Goal: Information Seeking & Learning: Learn about a topic

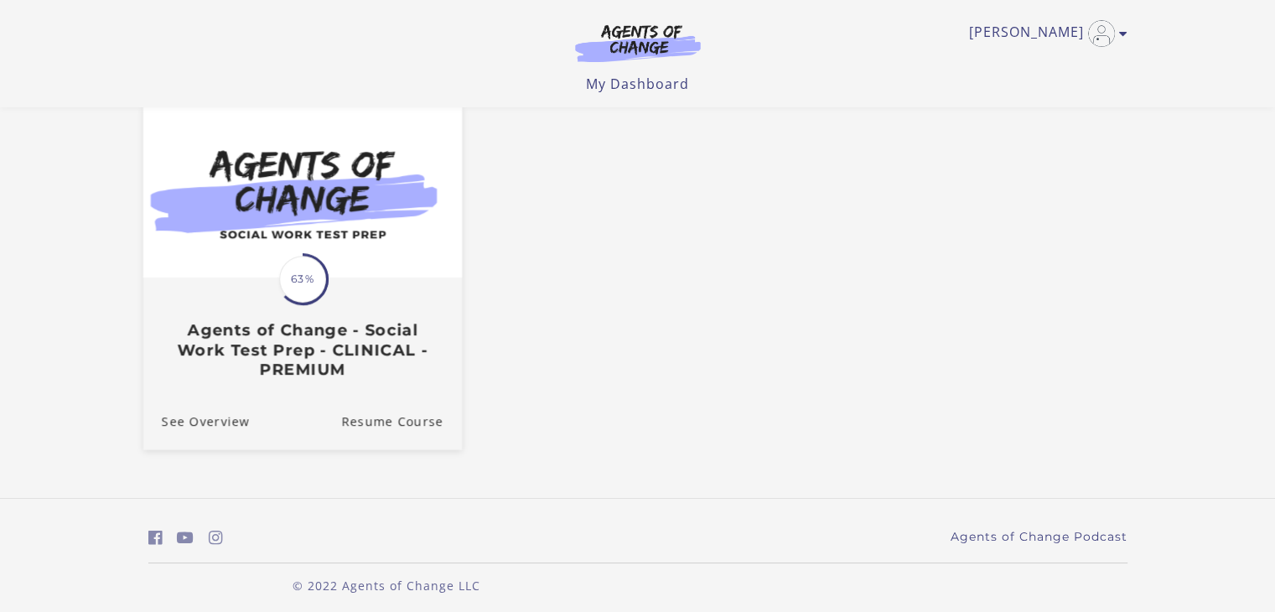
scroll to position [155, 0]
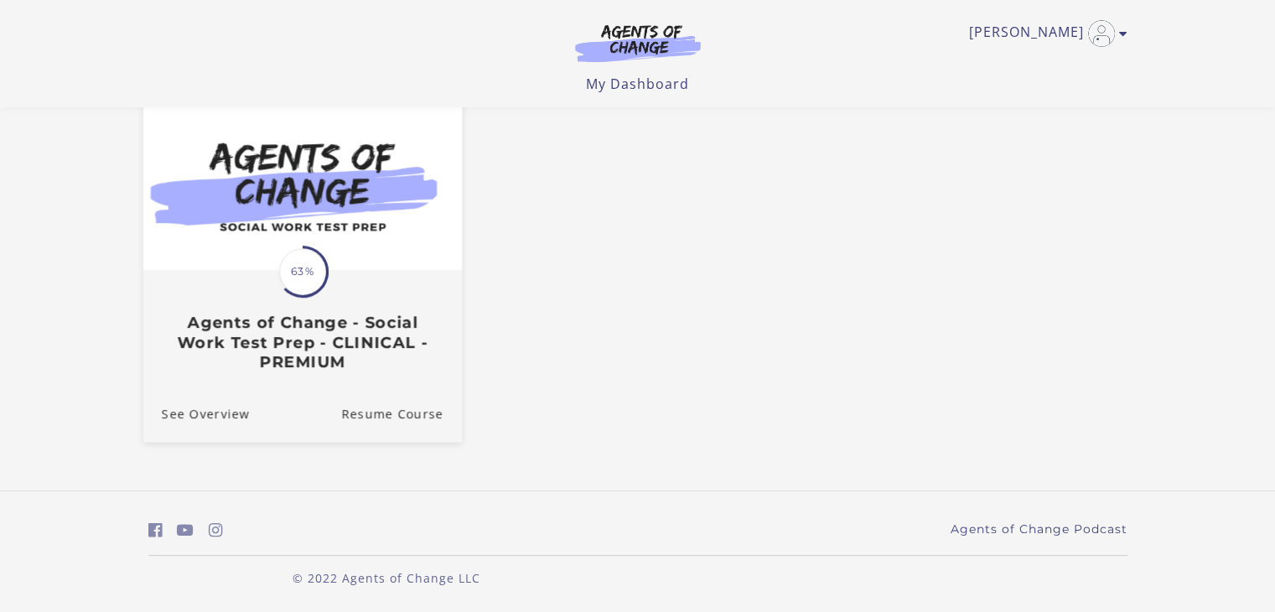
click at [311, 354] on h3 "Agents of Change - Social Work Test Prep - CLINICAL - PREMIUM" at bounding box center [302, 342] width 282 height 59
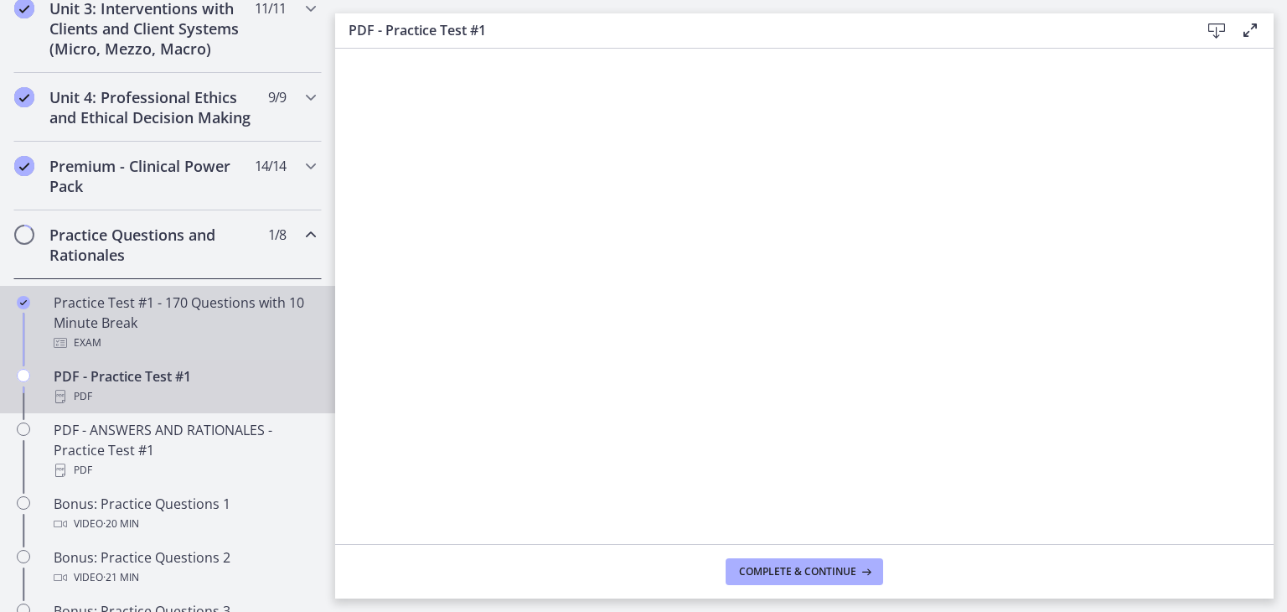
scroll to position [754, 0]
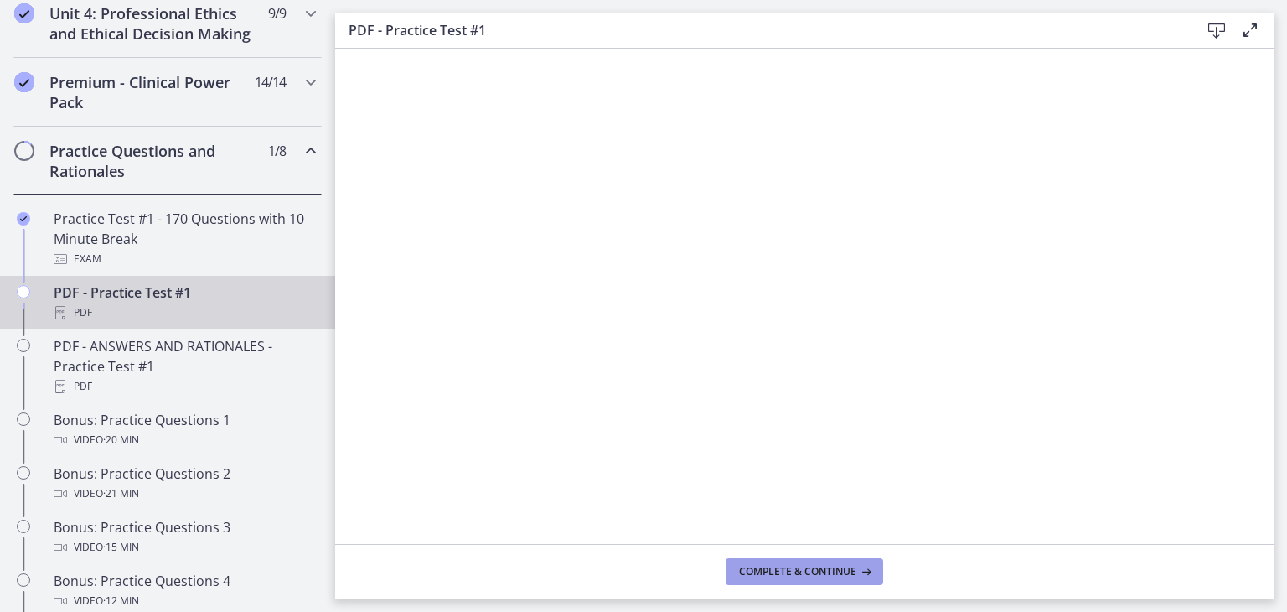
click at [794, 573] on span "Complete & continue" at bounding box center [797, 571] width 117 height 13
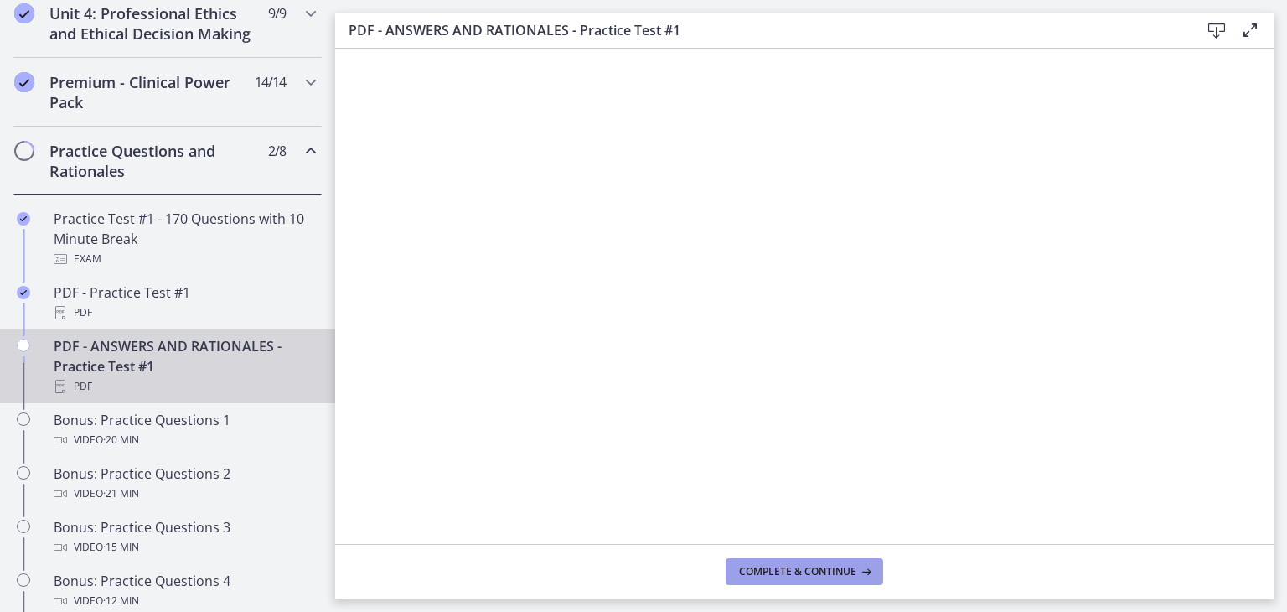
click at [794, 573] on span "Complete & continue" at bounding box center [797, 571] width 117 height 13
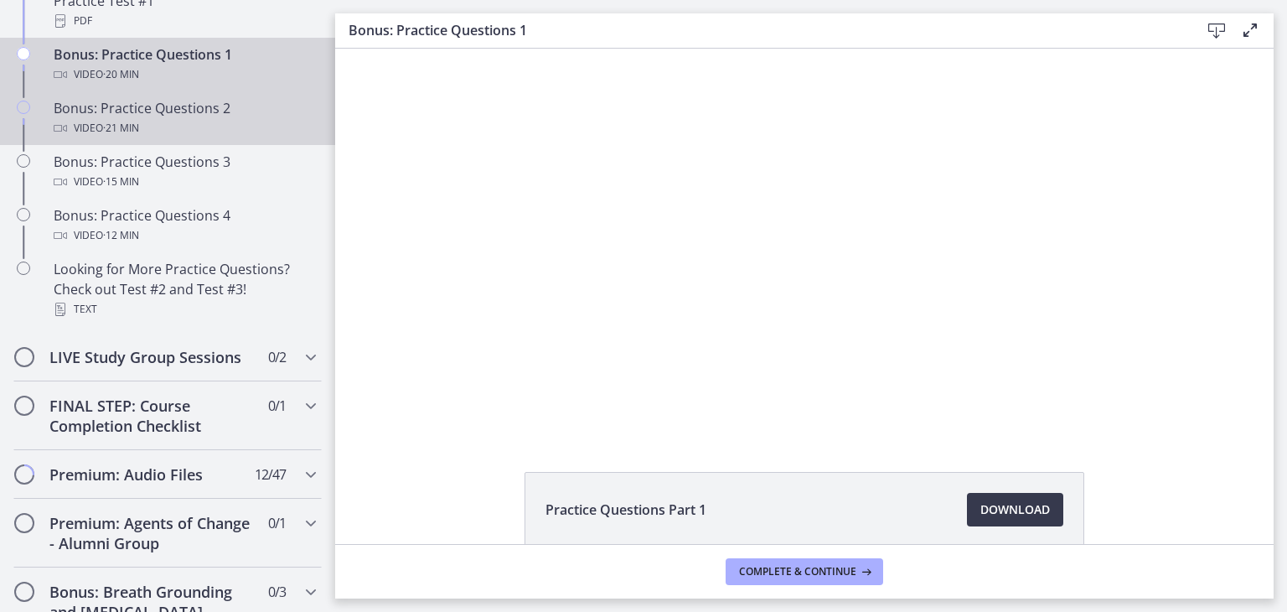
scroll to position [1085, 0]
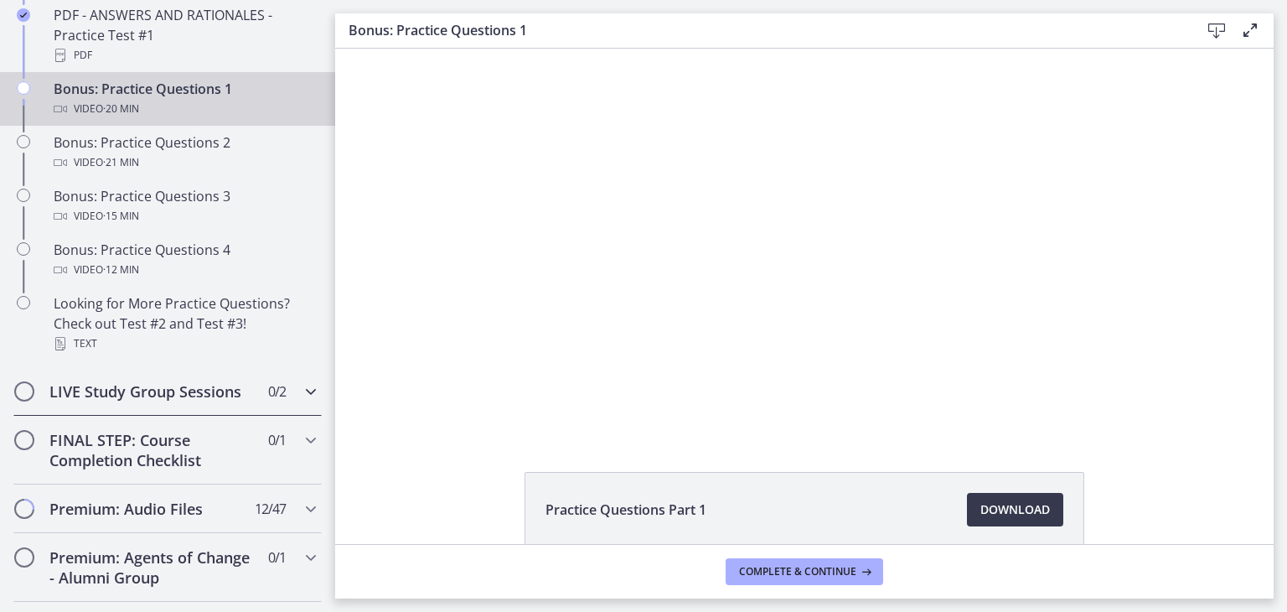
click at [302, 401] on icon "Chapters" at bounding box center [311, 391] width 20 height 20
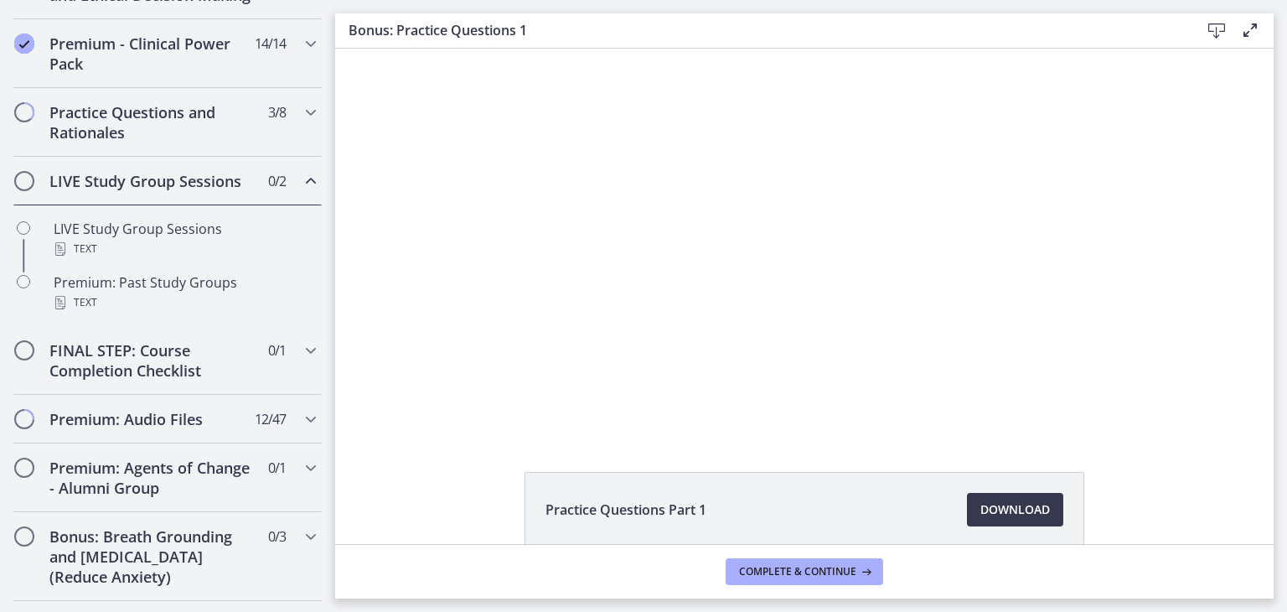
scroll to position [787, 0]
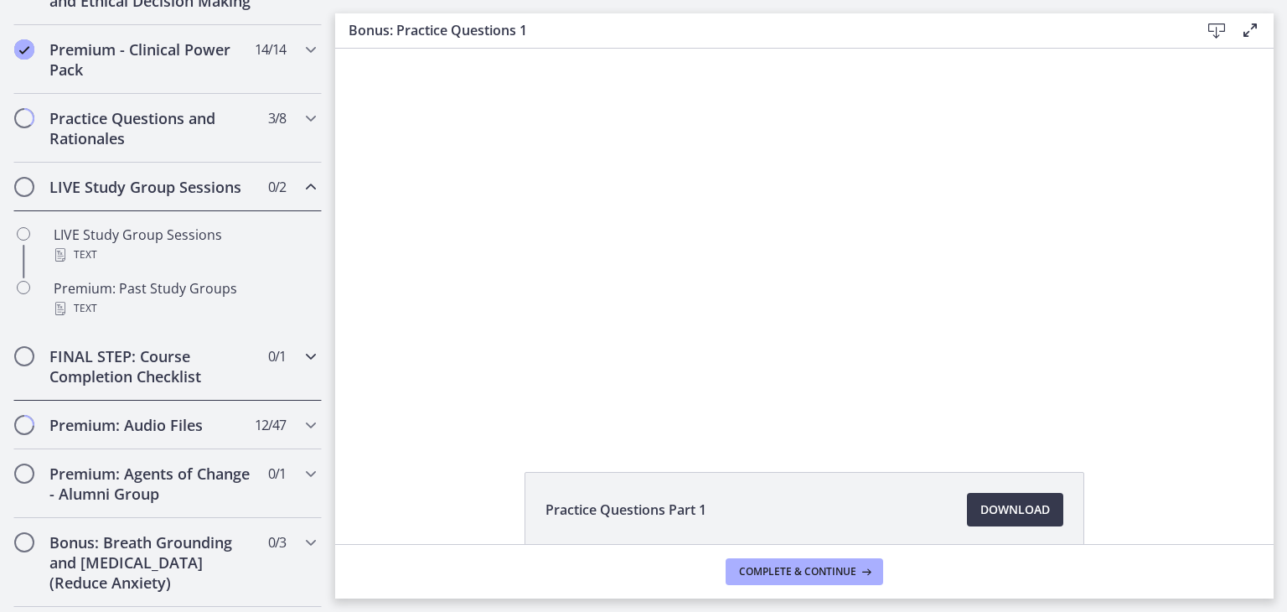
click at [301, 366] on icon "Chapters" at bounding box center [311, 356] width 20 height 20
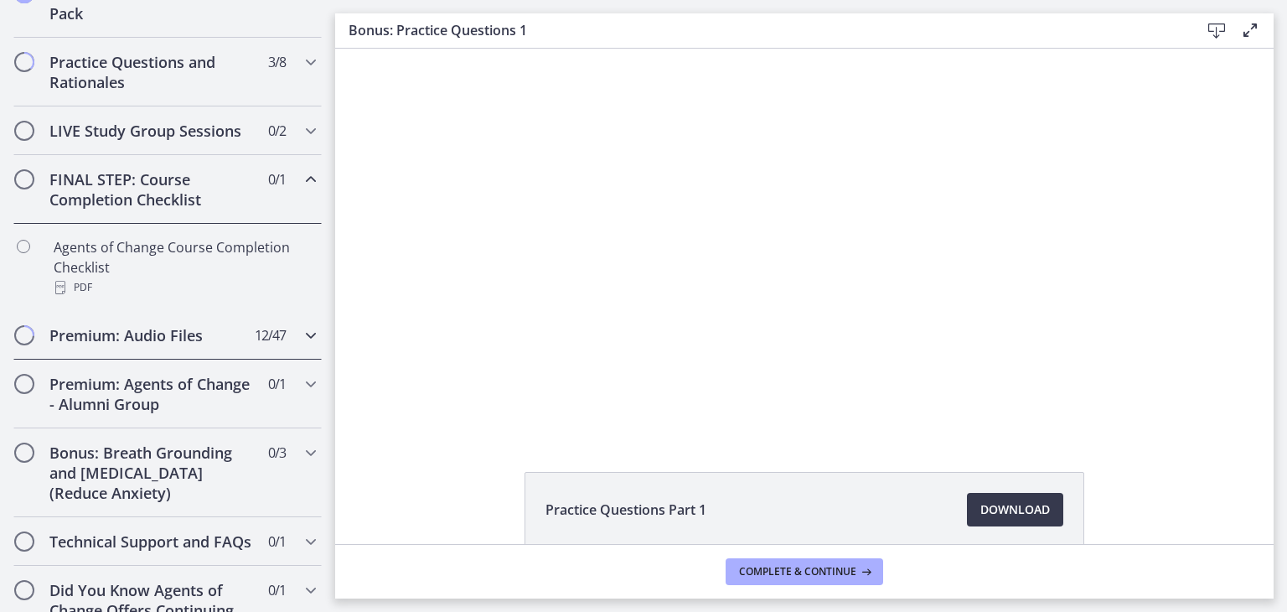
scroll to position [871, 0]
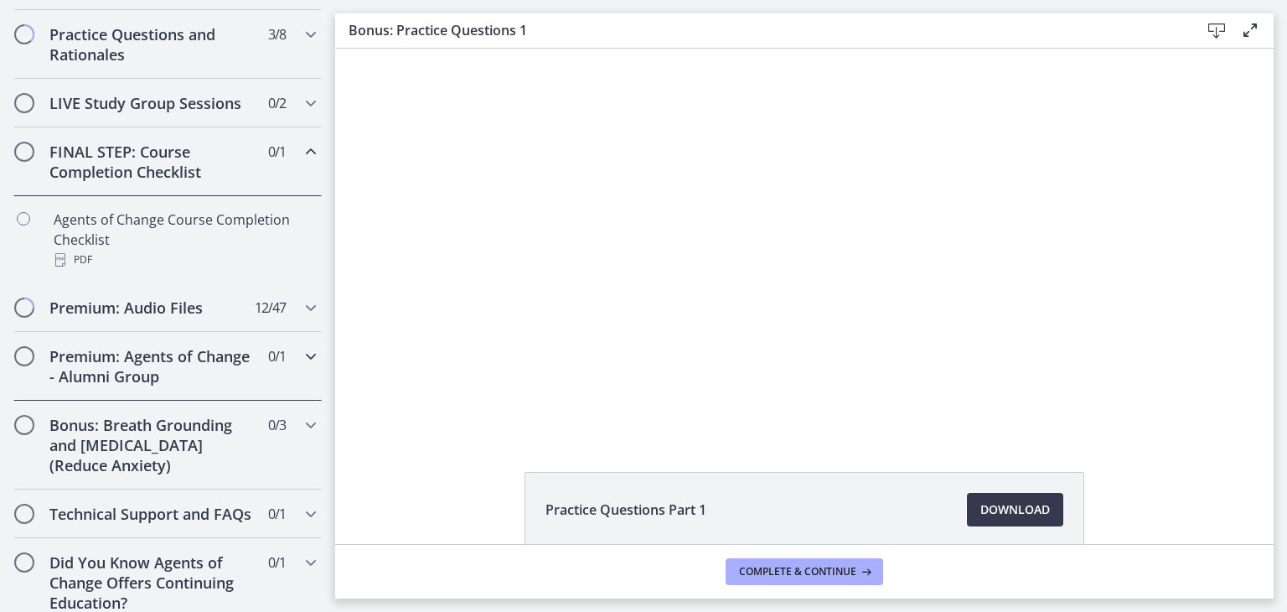
click at [305, 366] on icon "Chapters" at bounding box center [311, 356] width 20 height 20
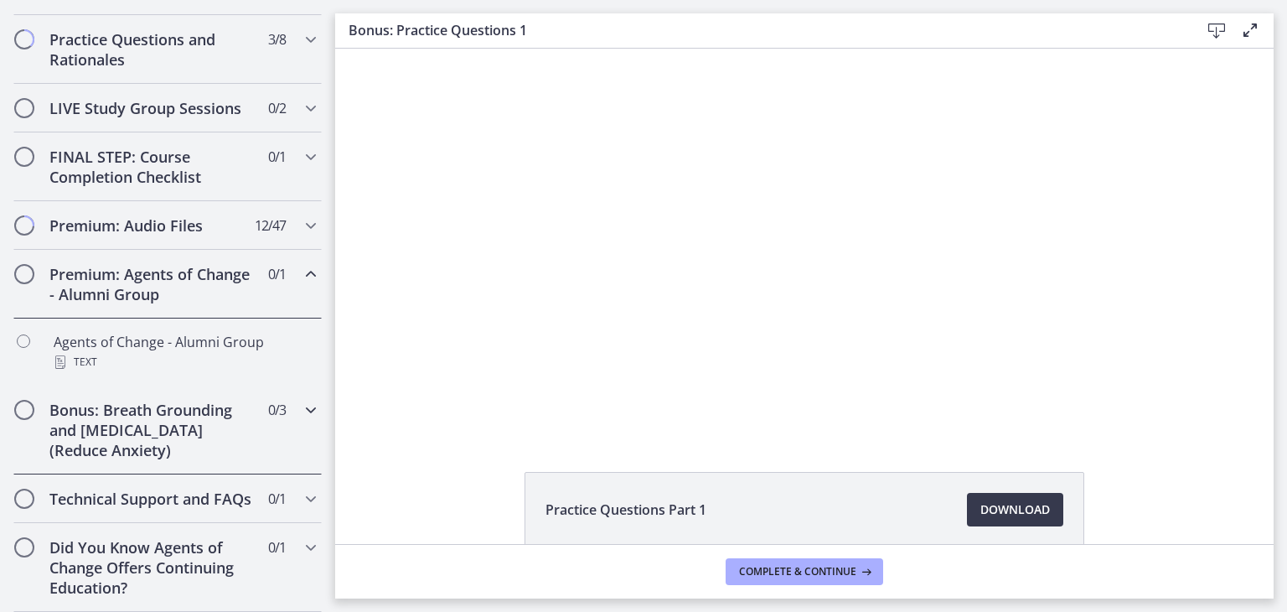
scroll to position [901, 0]
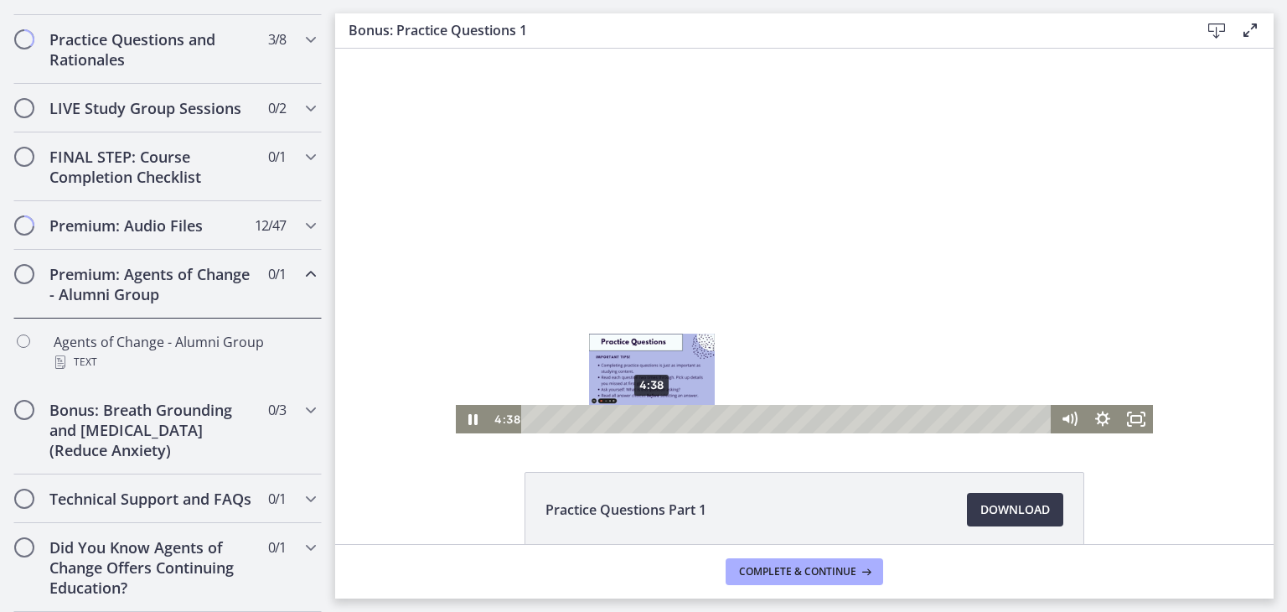
click at [646, 419] on div "4:38" at bounding box center [789, 419] width 510 height 28
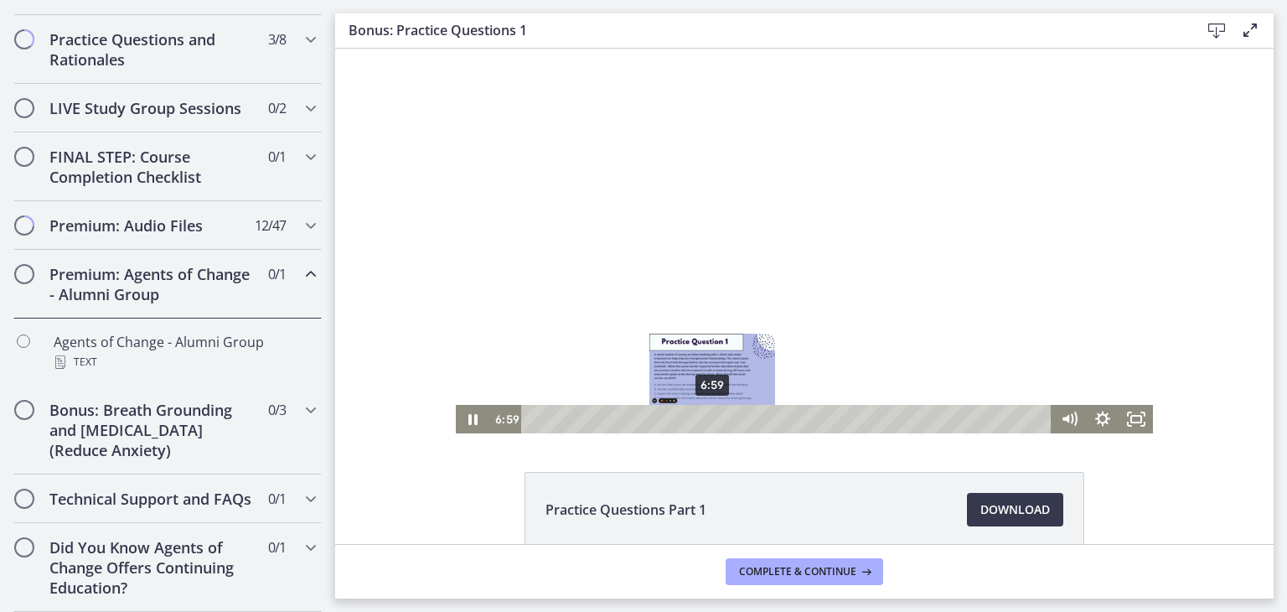
click at [706, 419] on div "6:59" at bounding box center [789, 419] width 510 height 28
click at [714, 419] on div "7:17" at bounding box center [789, 419] width 510 height 28
click at [724, 418] on div "7:41" at bounding box center [789, 419] width 510 height 28
click at [732, 416] on div "7:58" at bounding box center [789, 419] width 510 height 28
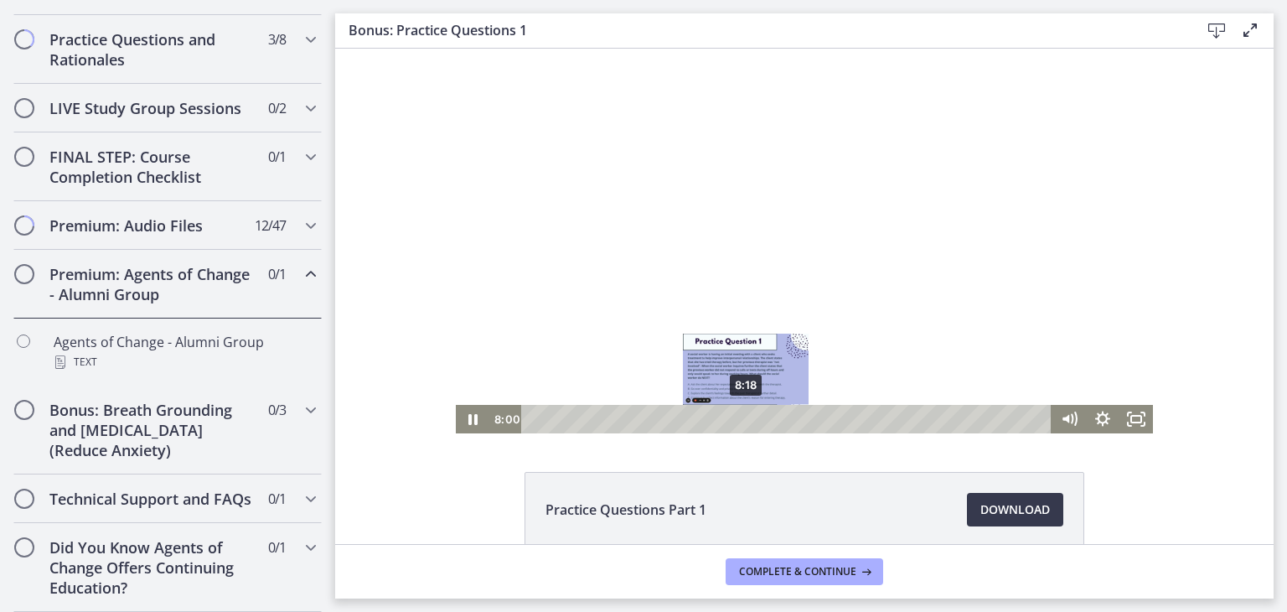
click at [740, 416] on div "8:18" at bounding box center [789, 419] width 510 height 28
click at [747, 416] on div "8:36" at bounding box center [789, 419] width 510 height 28
click at [762, 419] on div "9:09" at bounding box center [789, 419] width 510 height 28
click at [773, 418] on div "9:34" at bounding box center [789, 419] width 510 height 28
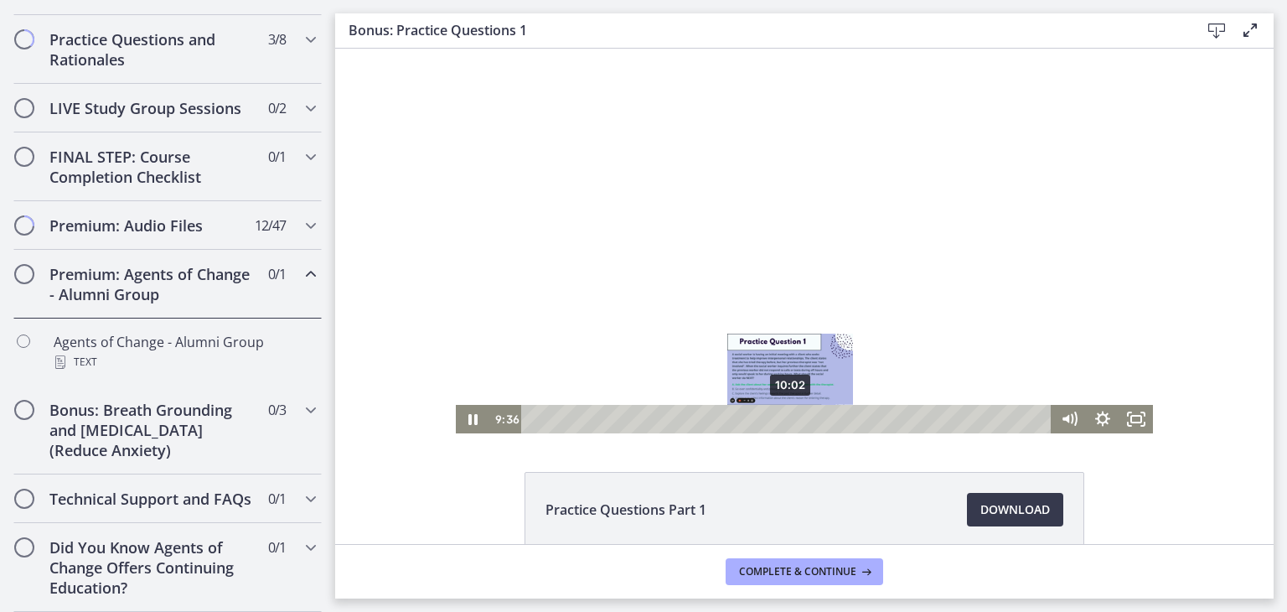
click at [784, 416] on div "10:02" at bounding box center [789, 419] width 510 height 28
click at [814, 419] on div "11:11" at bounding box center [789, 419] width 510 height 28
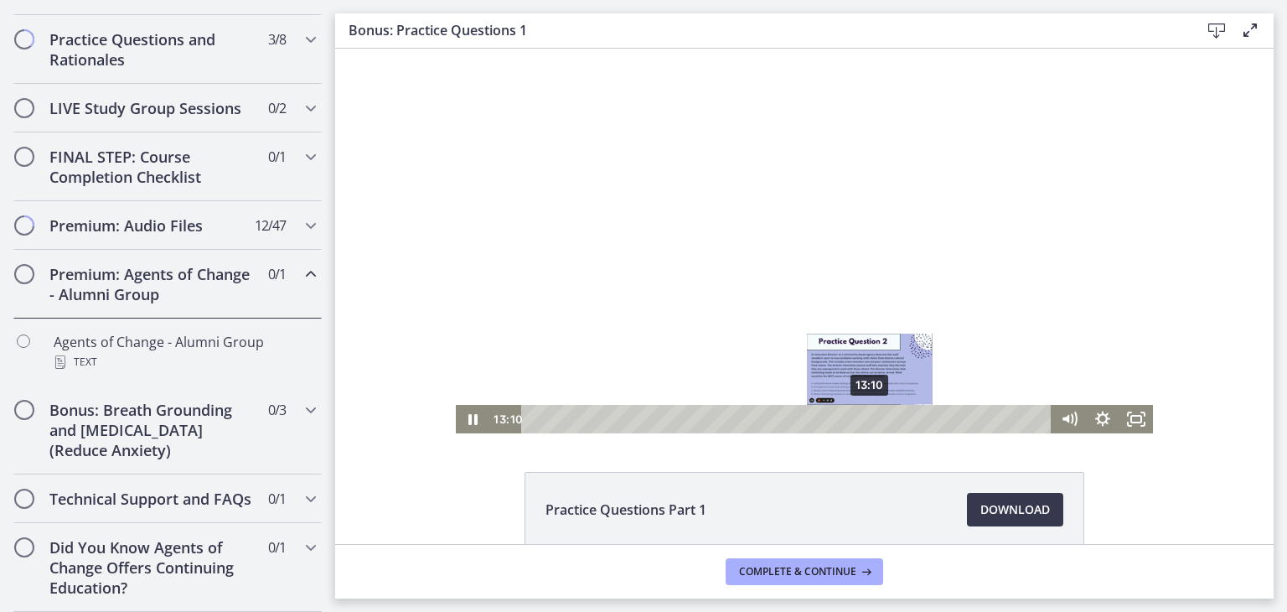
click at [865, 417] on div "13:10" at bounding box center [789, 419] width 510 height 28
click at [886, 418] on div "14:00" at bounding box center [789, 419] width 510 height 28
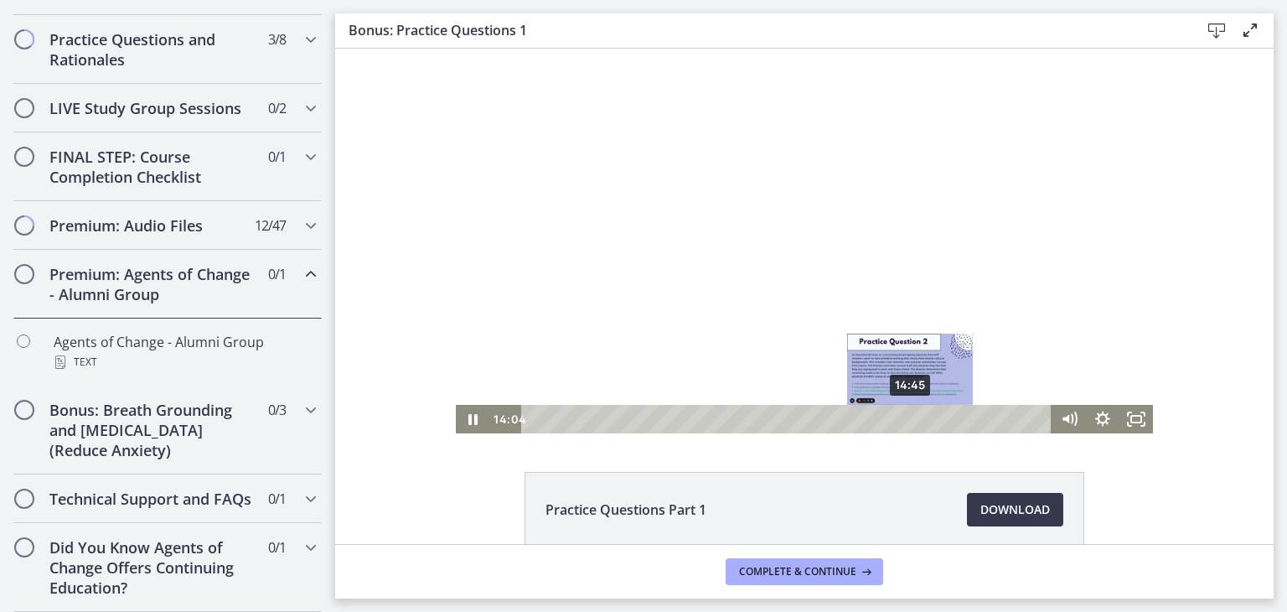
click at [905, 416] on div "14:45" at bounding box center [789, 419] width 510 height 28
click at [925, 418] on div "15:32" at bounding box center [789, 419] width 510 height 28
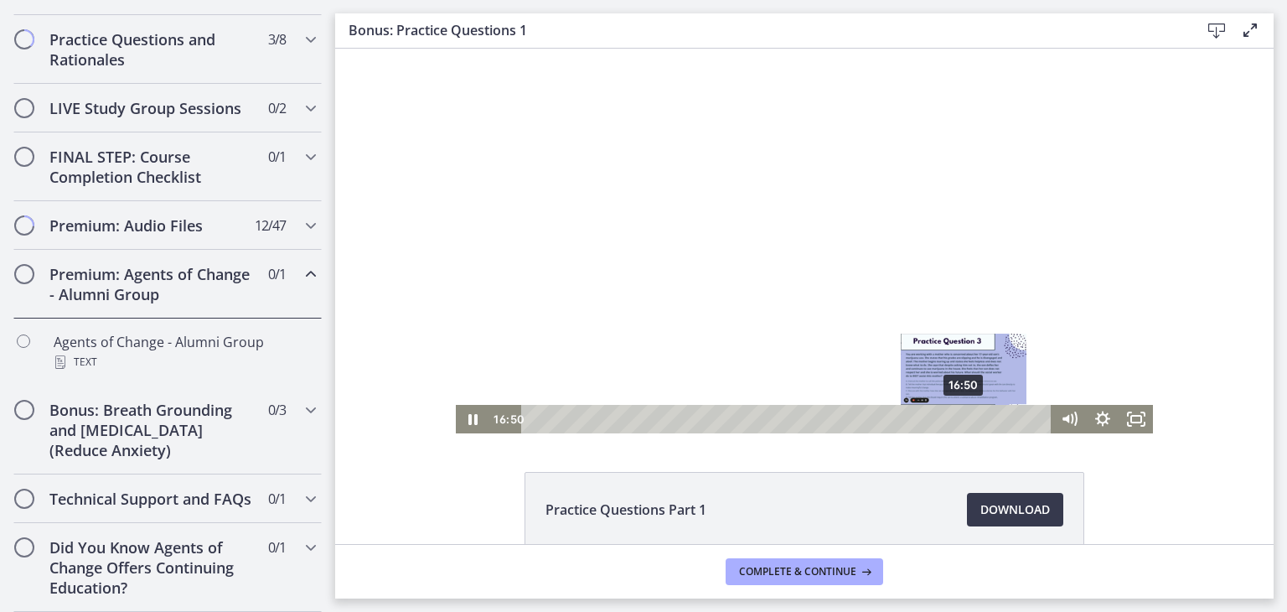
click at [959, 421] on div "16:50" at bounding box center [789, 419] width 510 height 28
click at [979, 419] on div "17:37" at bounding box center [789, 419] width 510 height 28
click at [1002, 416] on div "18:32" at bounding box center [789, 419] width 510 height 28
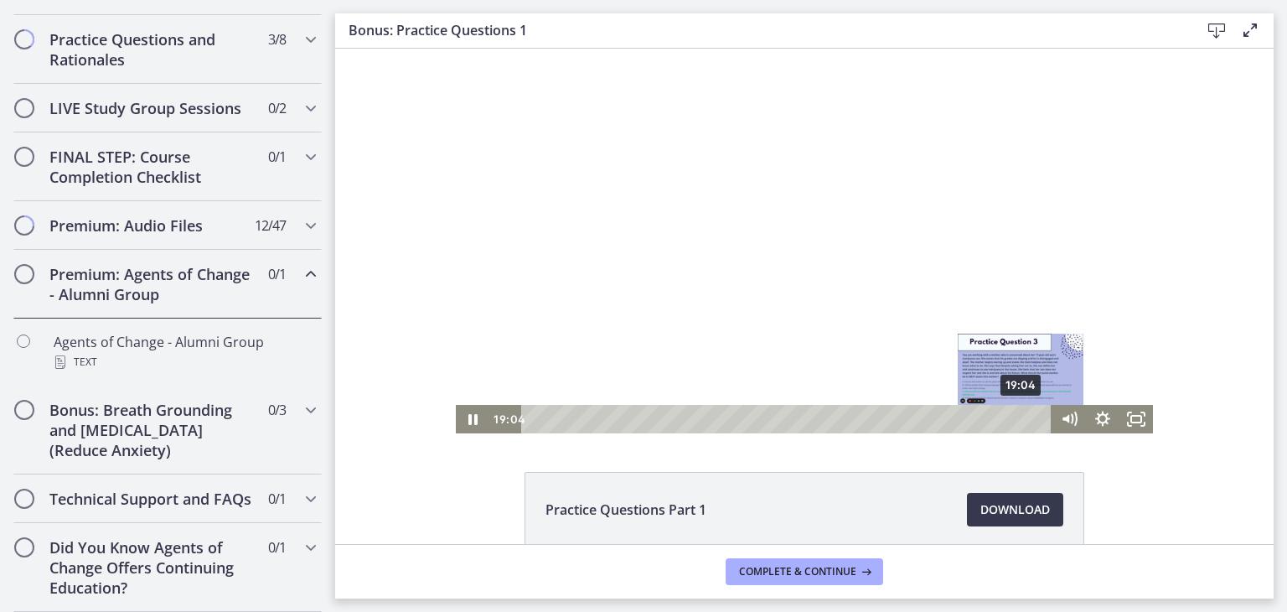
click at [1016, 416] on div "19:04" at bounding box center [789, 419] width 510 height 28
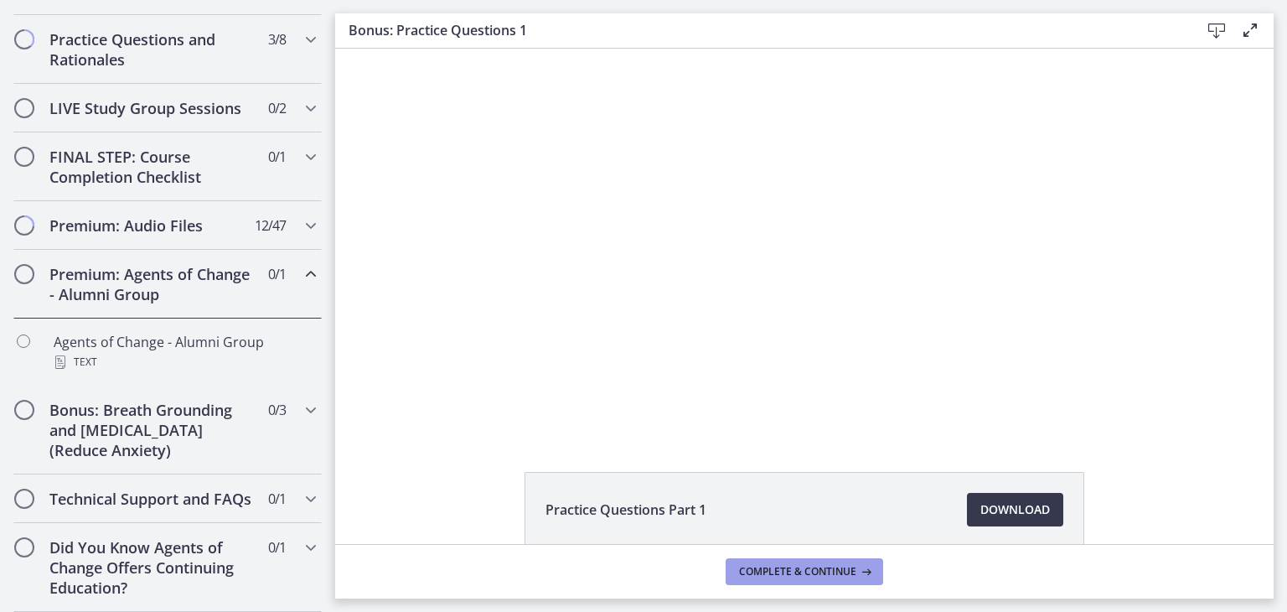
click at [798, 580] on button "Complete & continue" at bounding box center [805, 571] width 158 height 27
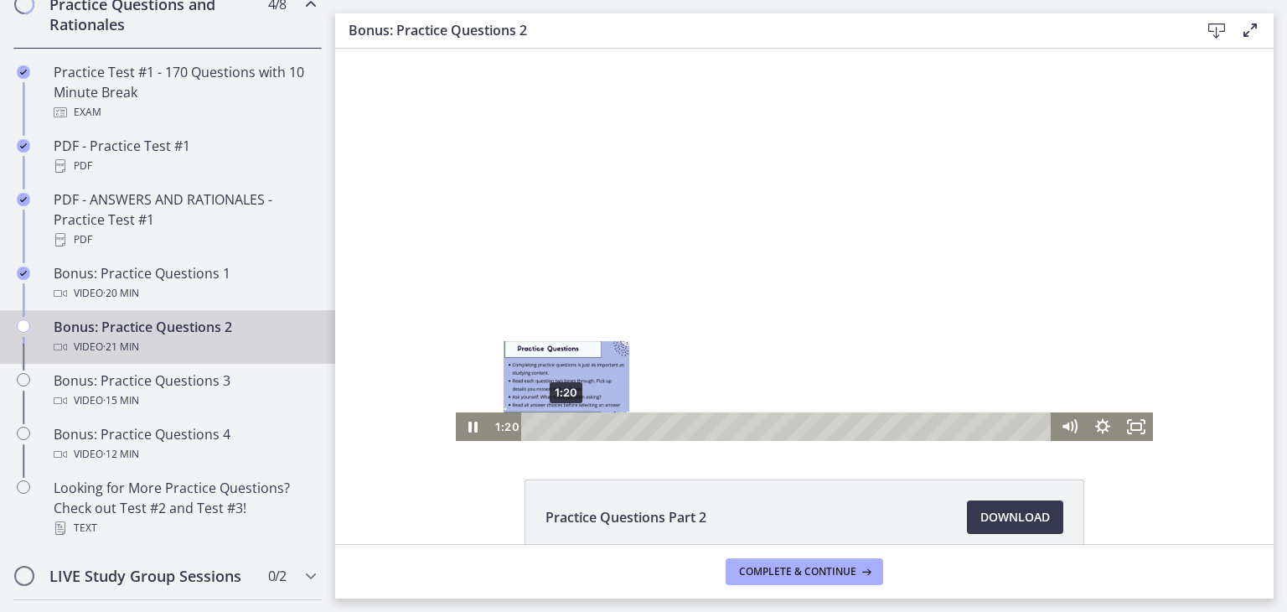
click at [560, 427] on div "1:20" at bounding box center [789, 426] width 510 height 28
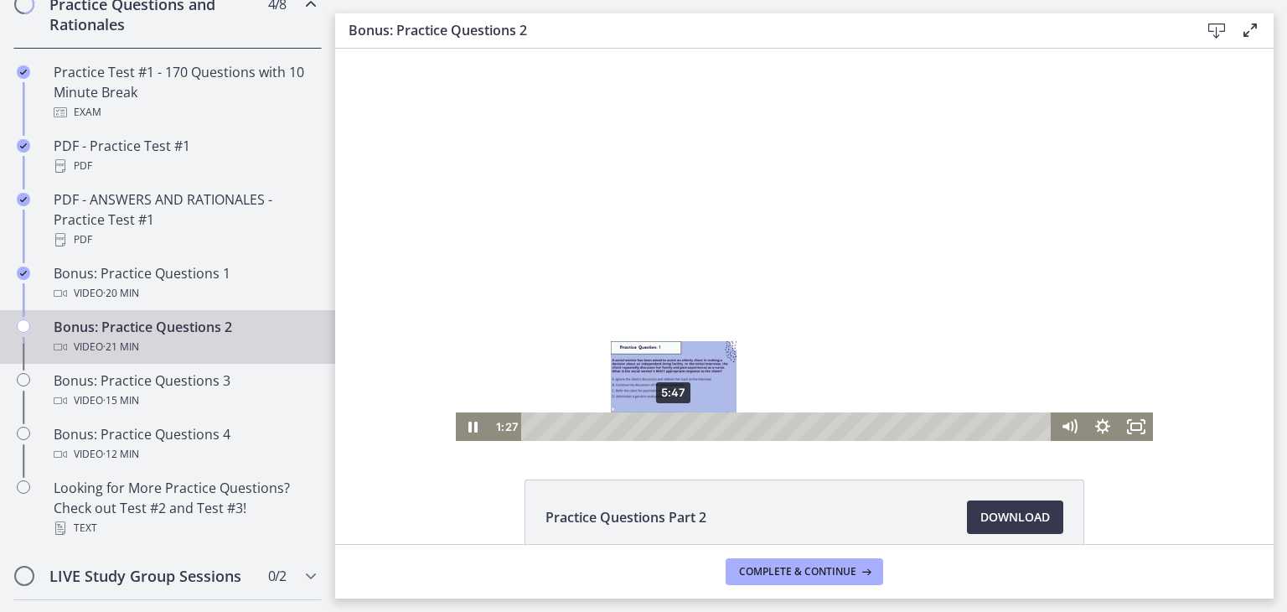
click at [668, 424] on div "5:47" at bounding box center [789, 426] width 510 height 28
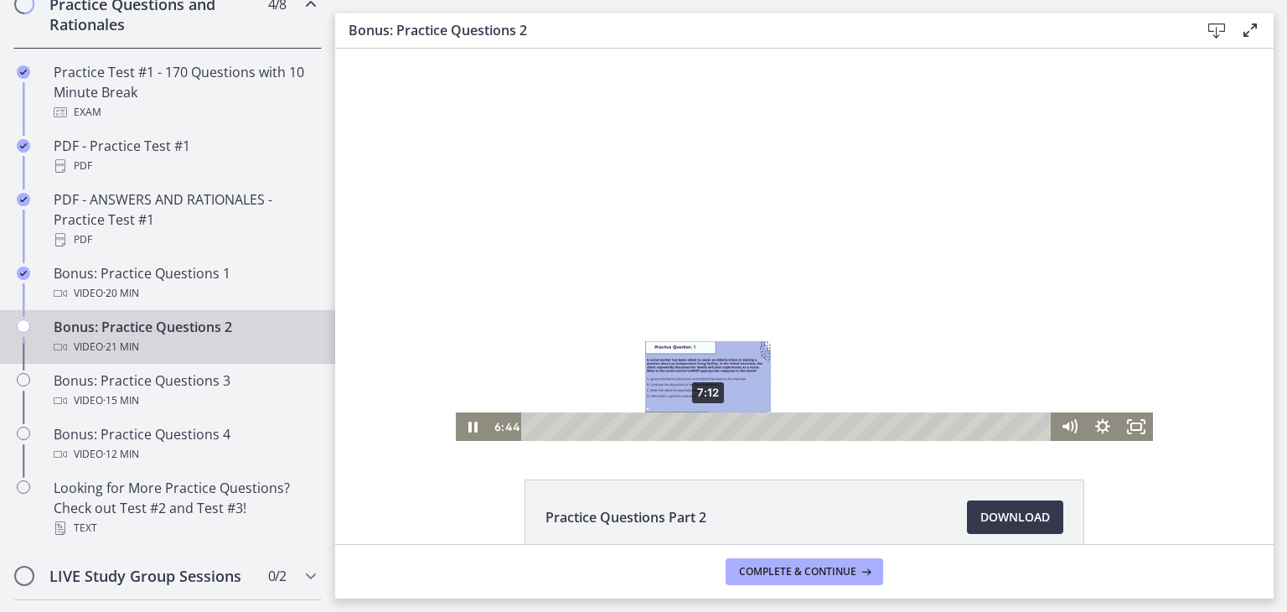
click at [702, 428] on div "7:12" at bounding box center [789, 426] width 510 height 28
click at [721, 427] on div "7:58" at bounding box center [789, 426] width 510 height 28
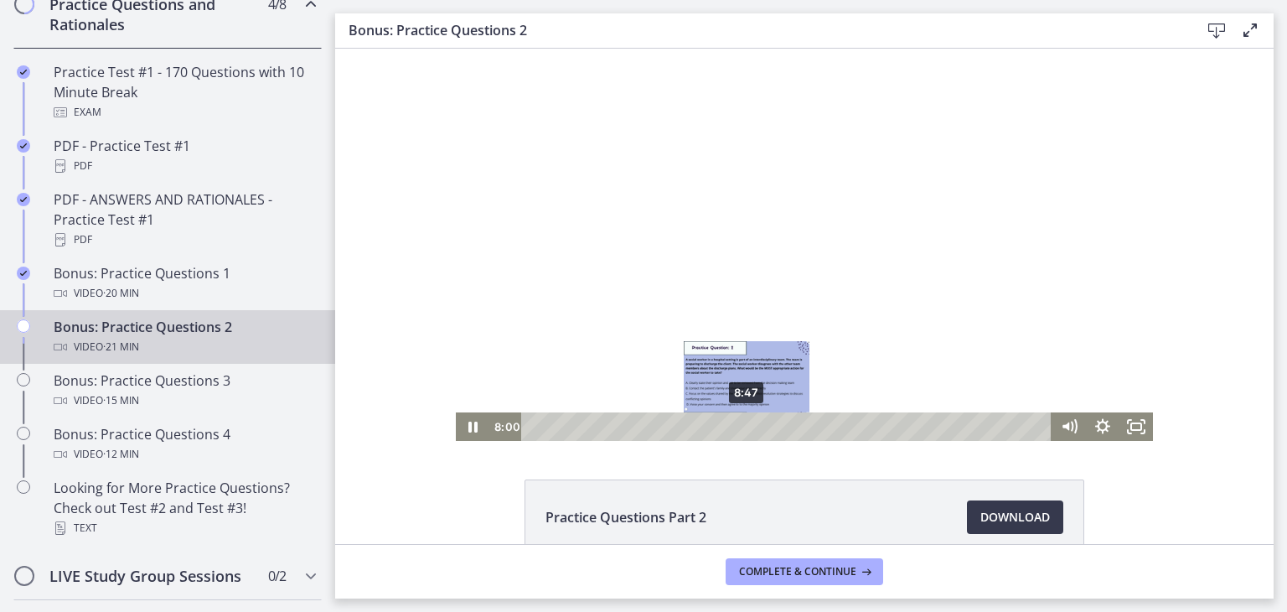
click at [741, 427] on div "8:47" at bounding box center [789, 426] width 510 height 28
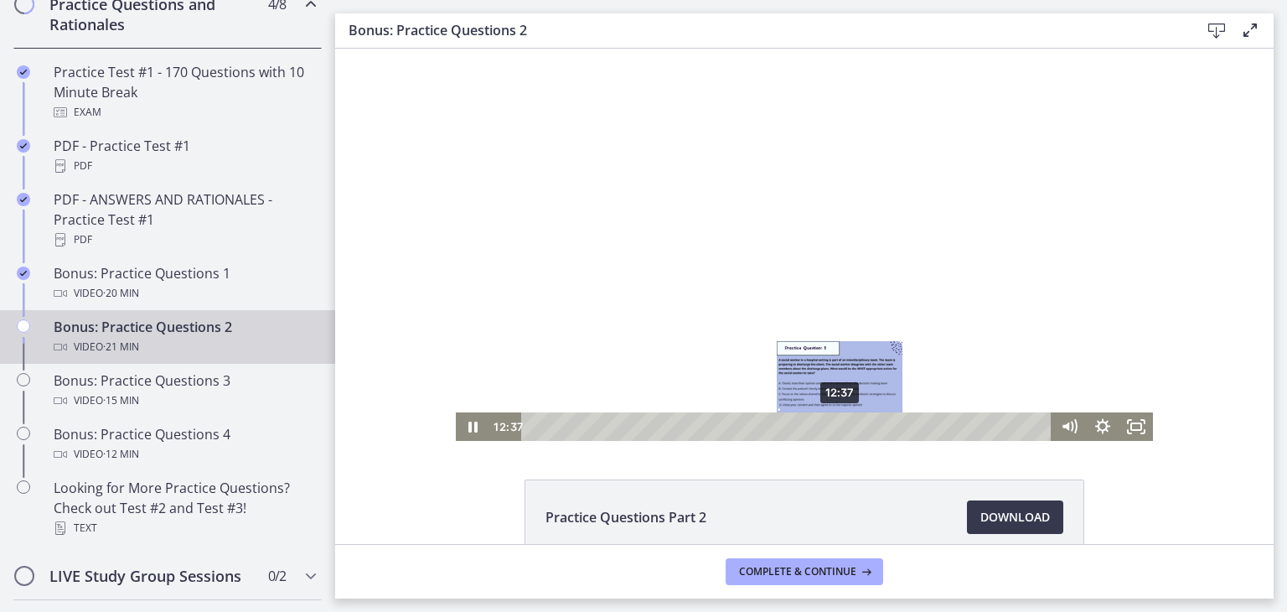
click at [834, 422] on div "12:37" at bounding box center [789, 426] width 510 height 28
click at [850, 422] on div "13:17" at bounding box center [789, 426] width 510 height 28
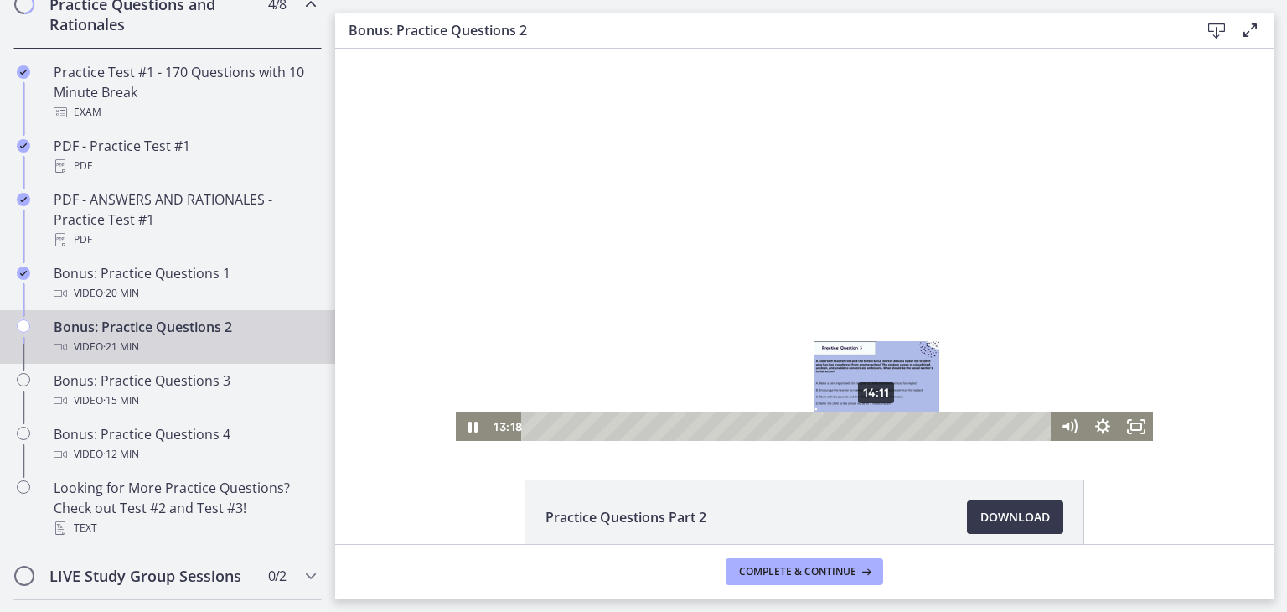
click at [871, 423] on div "14:11" at bounding box center [789, 426] width 510 height 28
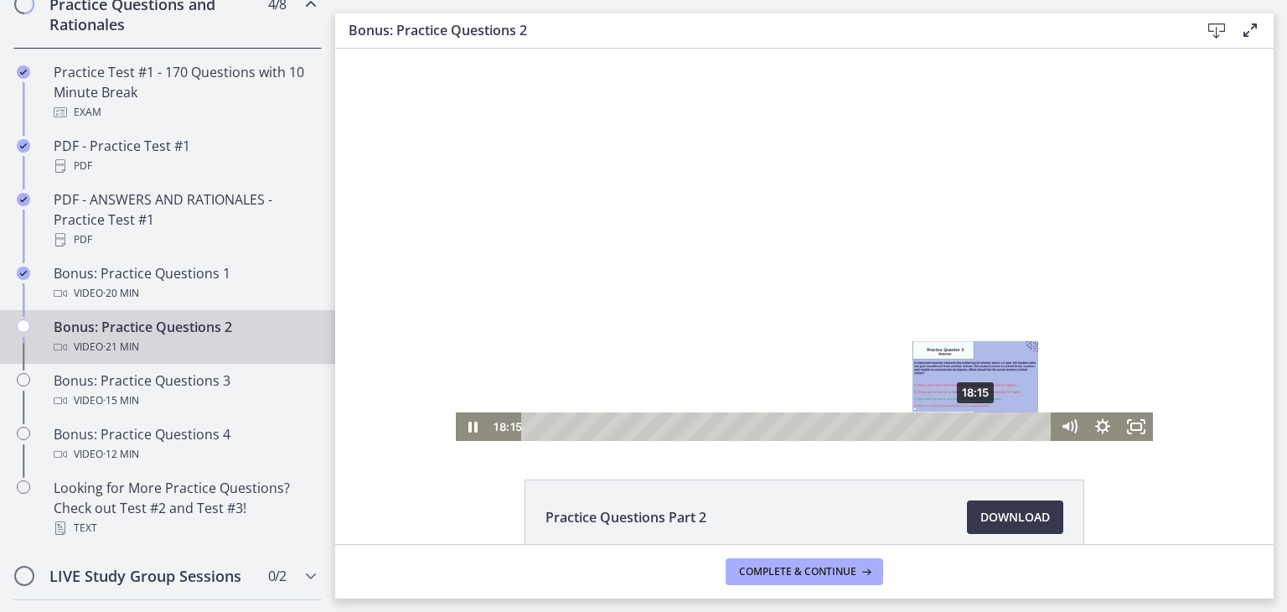
click at [970, 422] on div "18:15" at bounding box center [789, 426] width 510 height 28
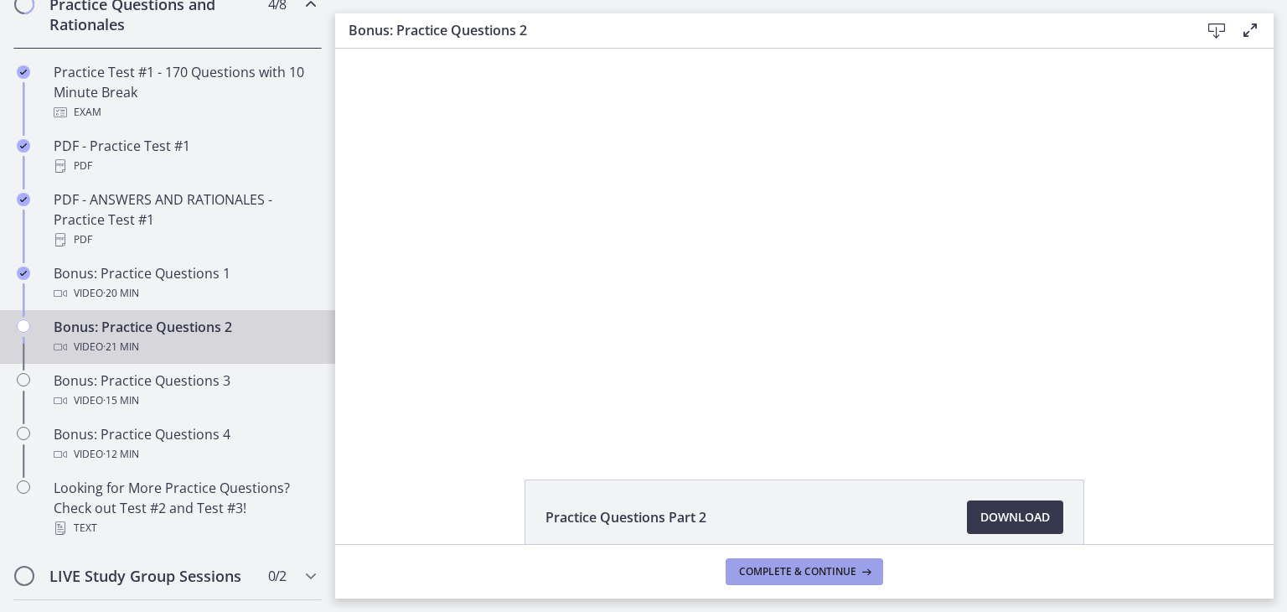
click at [845, 577] on button "Complete & continue" at bounding box center [805, 571] width 158 height 27
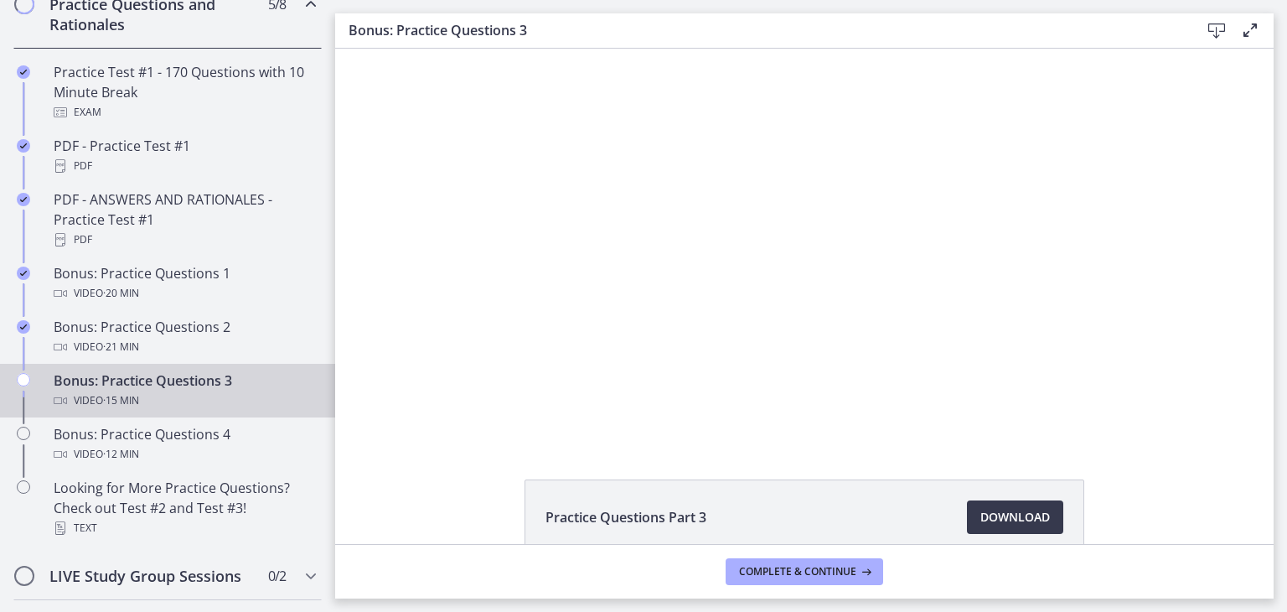
click at [680, 514] on span "Practice Questions Part 3" at bounding box center [626, 517] width 161 height 20
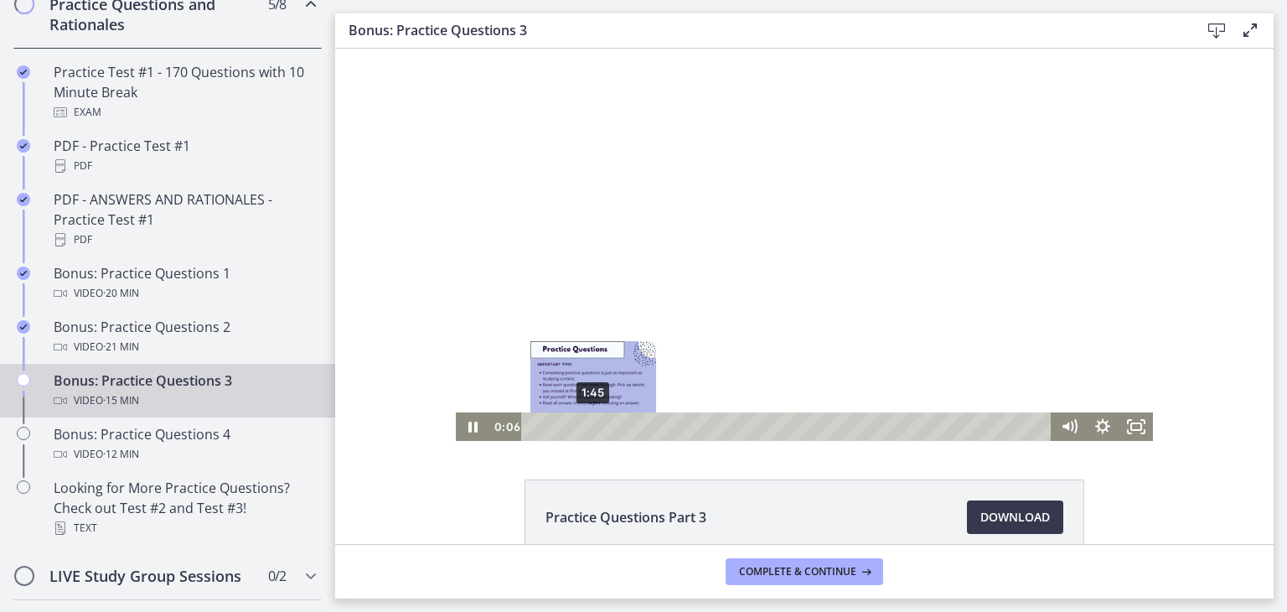
click at [587, 425] on div "1:45" at bounding box center [789, 426] width 510 height 28
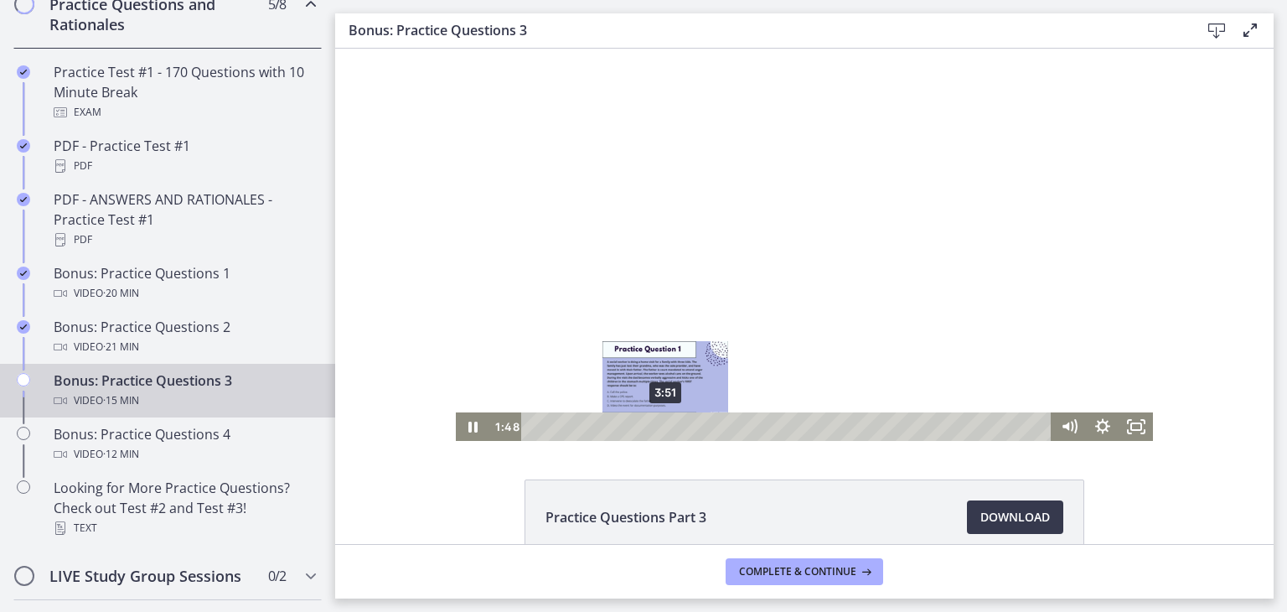
click at [659, 426] on div "3:51" at bounding box center [789, 426] width 510 height 28
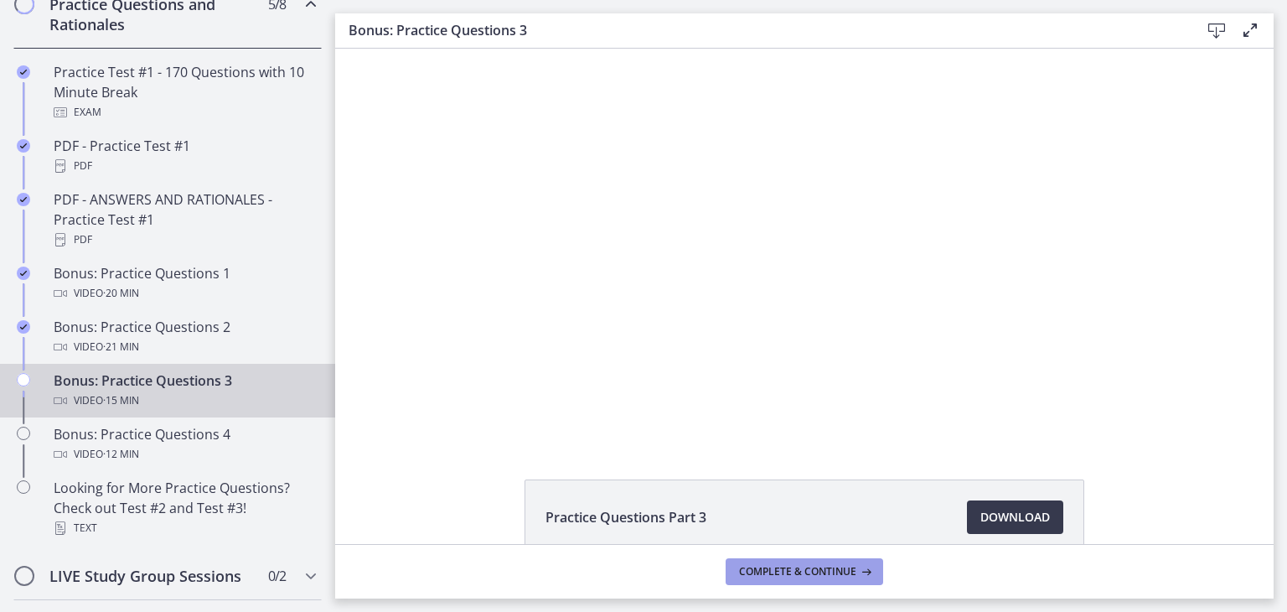
click at [803, 573] on span "Complete & continue" at bounding box center [797, 571] width 117 height 13
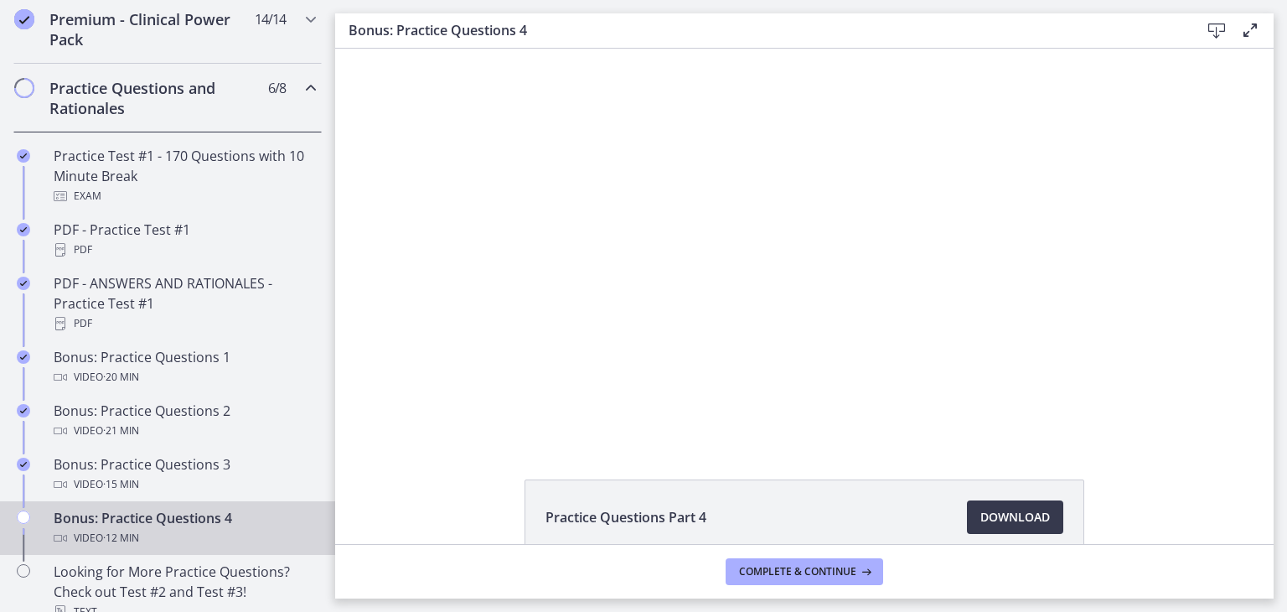
click at [788, 555] on footer "Complete & continue" at bounding box center [804, 571] width 939 height 54
click at [763, 577] on span "Complete & continue" at bounding box center [797, 571] width 117 height 13
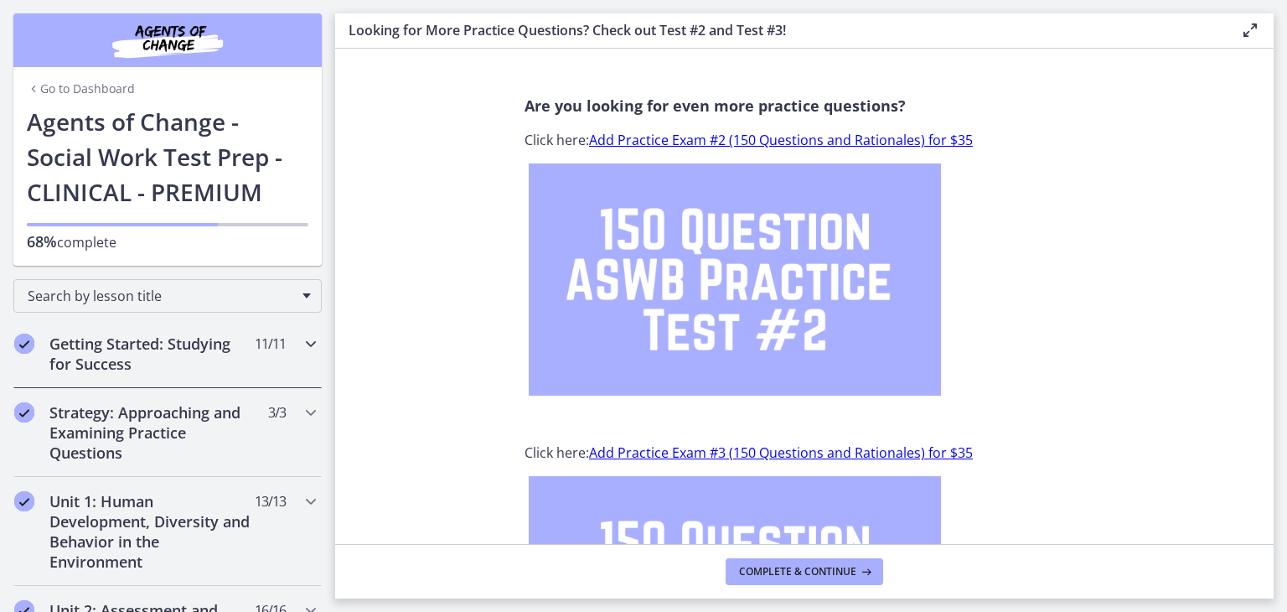
click at [301, 338] on icon "Chapters" at bounding box center [311, 344] width 20 height 20
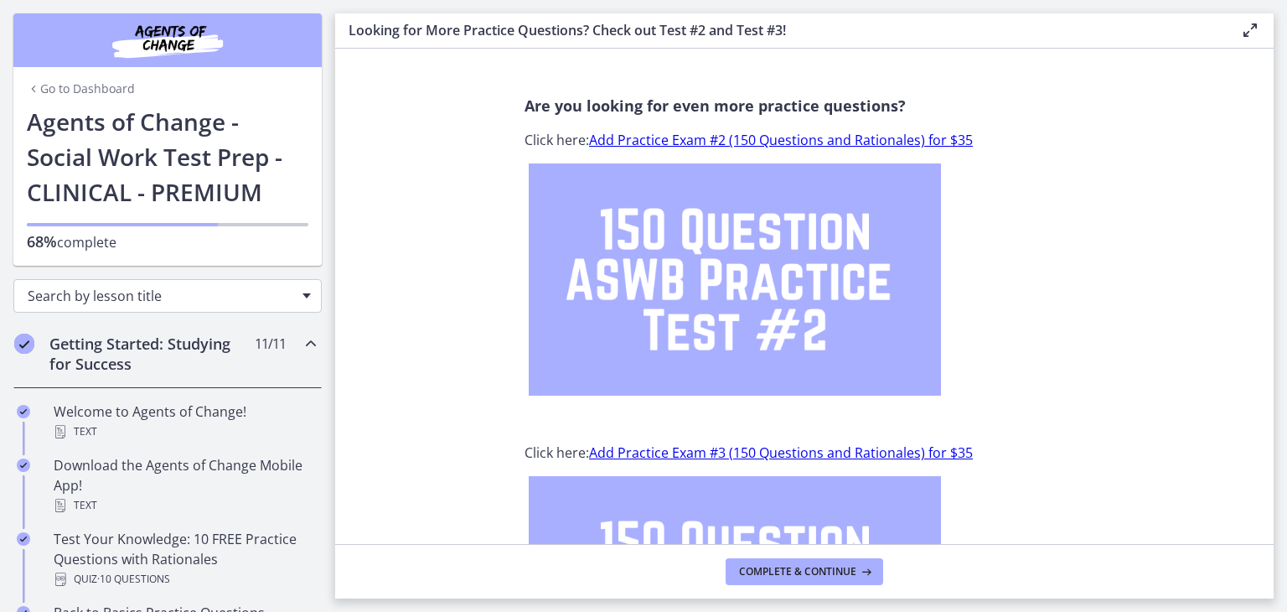
click at [253, 296] on span "Search by lesson title" at bounding box center [161, 296] width 266 height 18
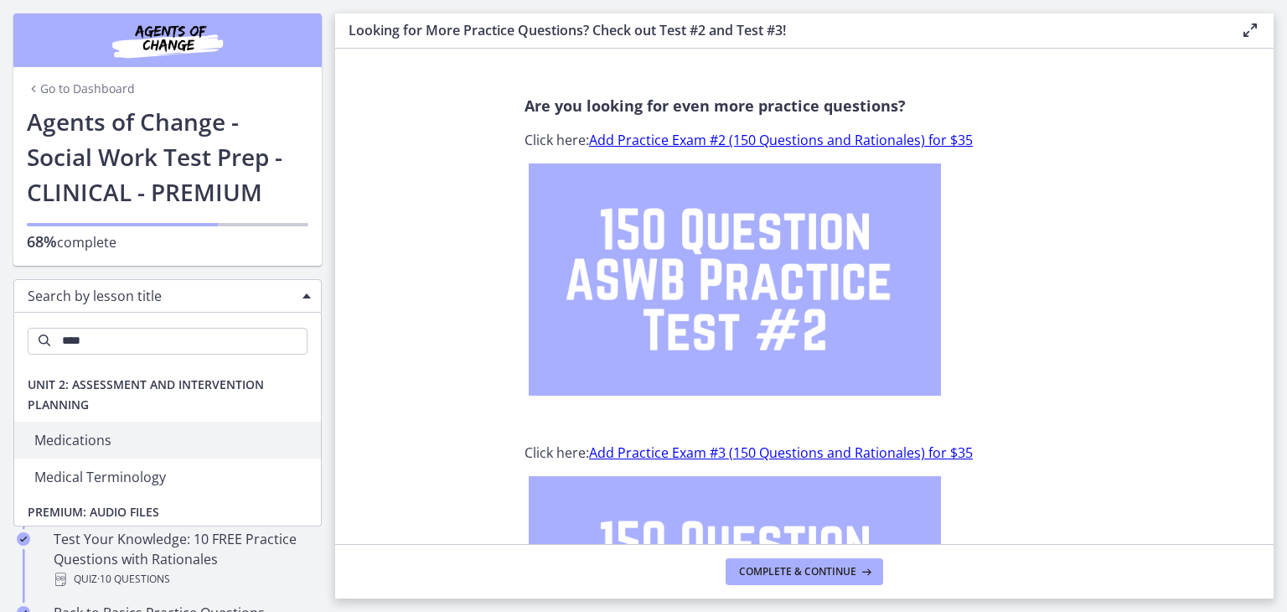
type input "****"
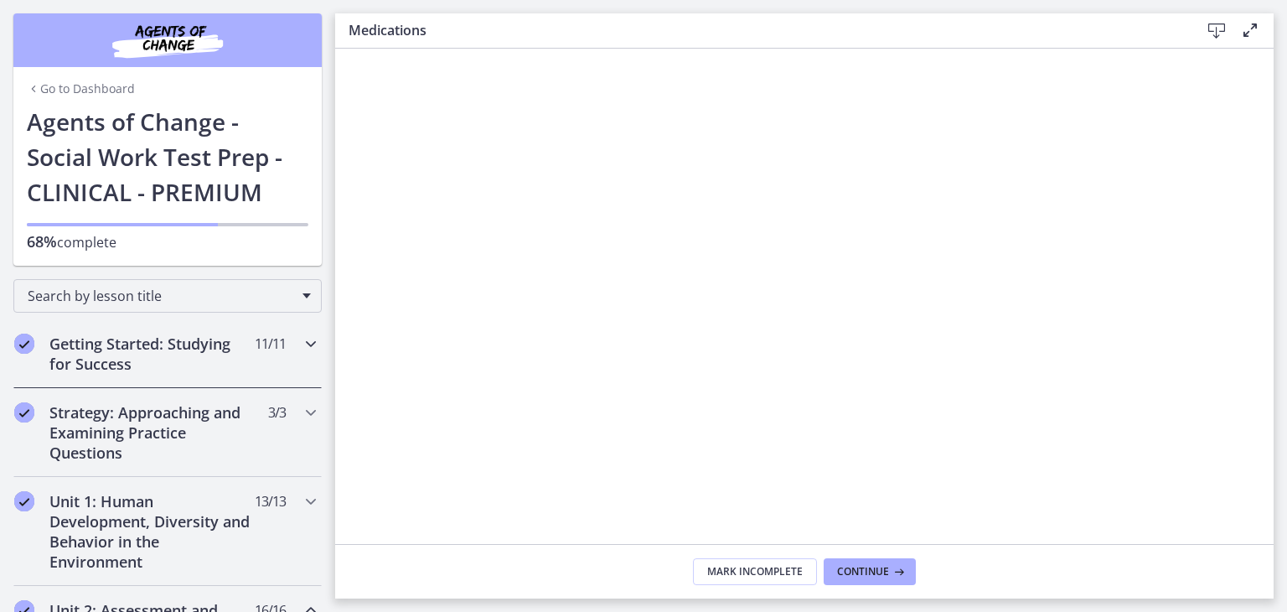
click at [303, 339] on icon "Chapters" at bounding box center [311, 344] width 20 height 20
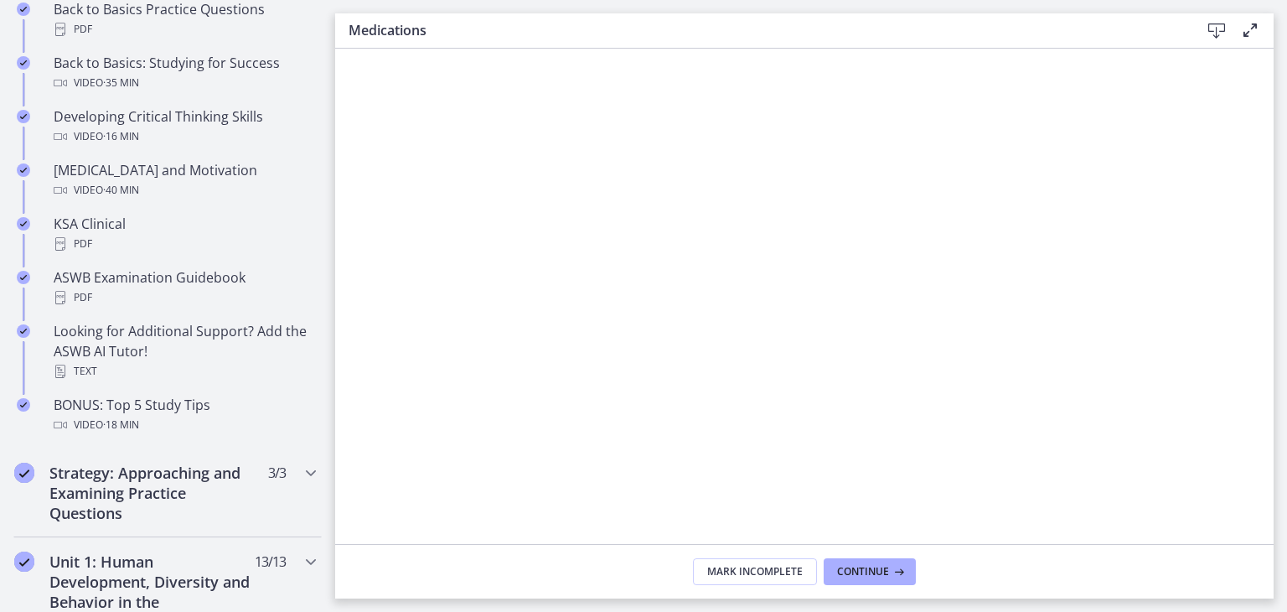
scroll to position [754, 0]
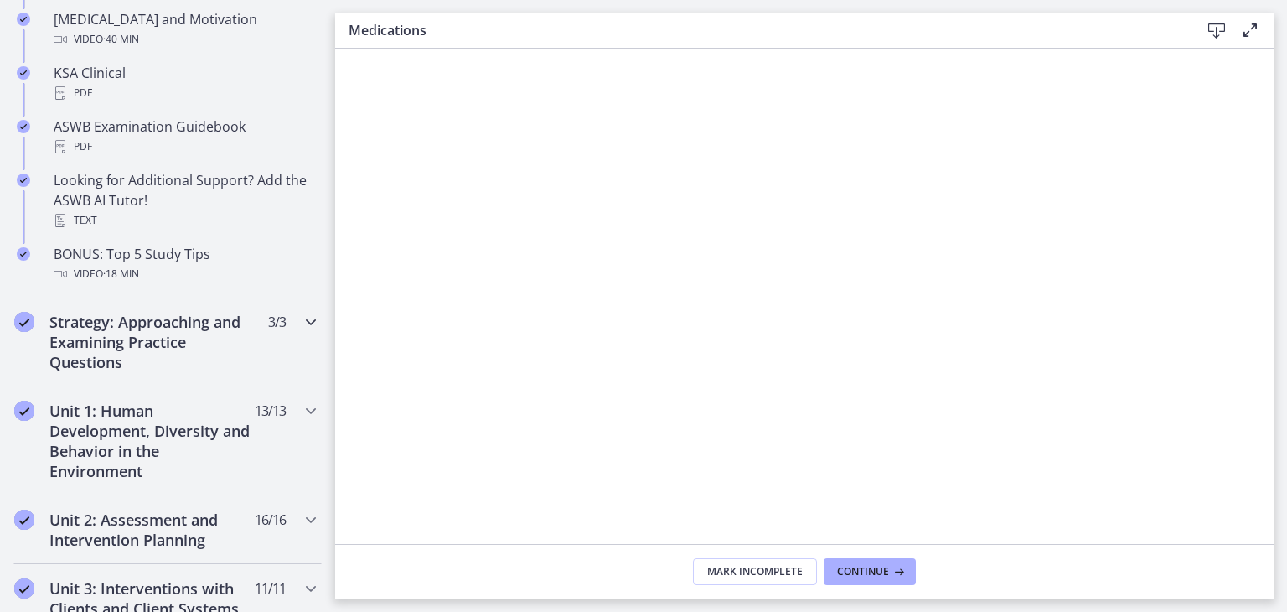
click at [301, 318] on icon "Chapters" at bounding box center [311, 322] width 20 height 20
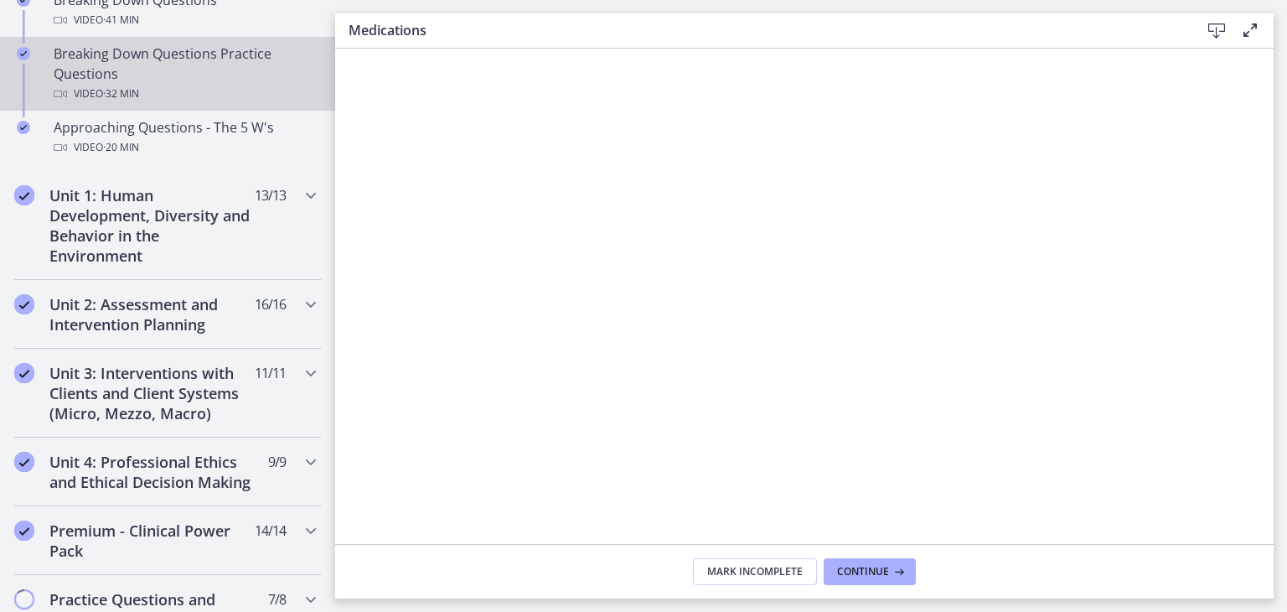
scroll to position [501, 0]
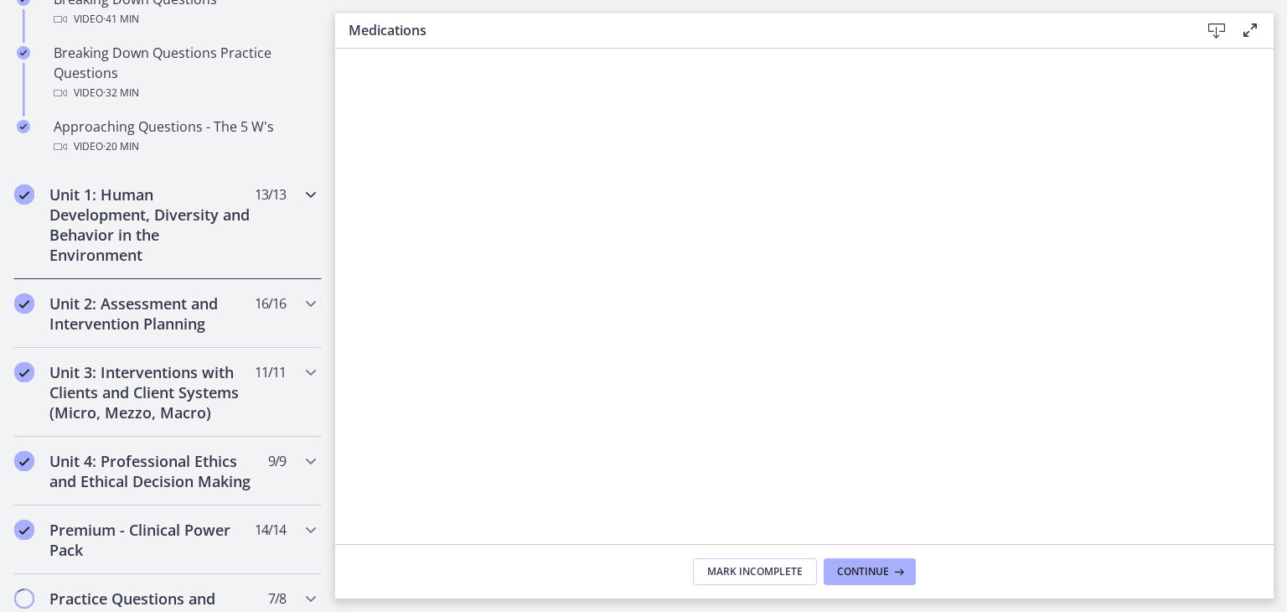
click at [301, 192] on icon "Chapters" at bounding box center [311, 194] width 20 height 20
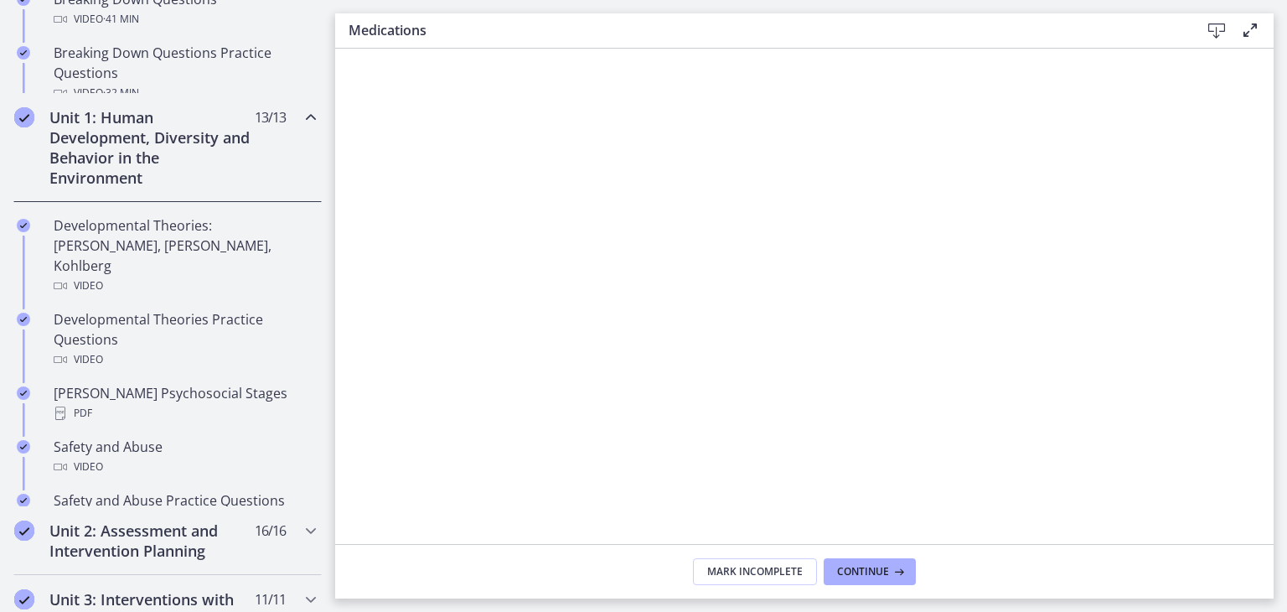
scroll to position [499, 0]
